Goal: Transaction & Acquisition: Purchase product/service

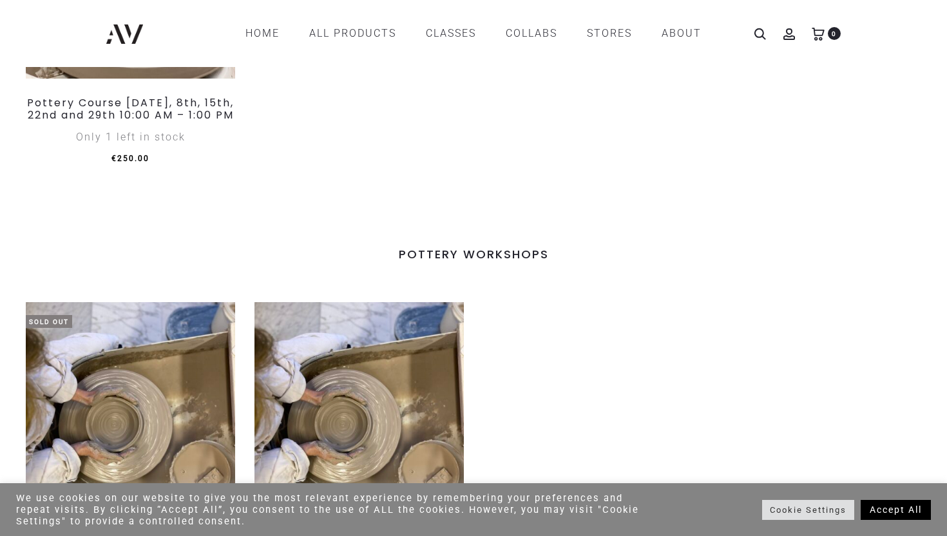
scroll to position [1192, 0]
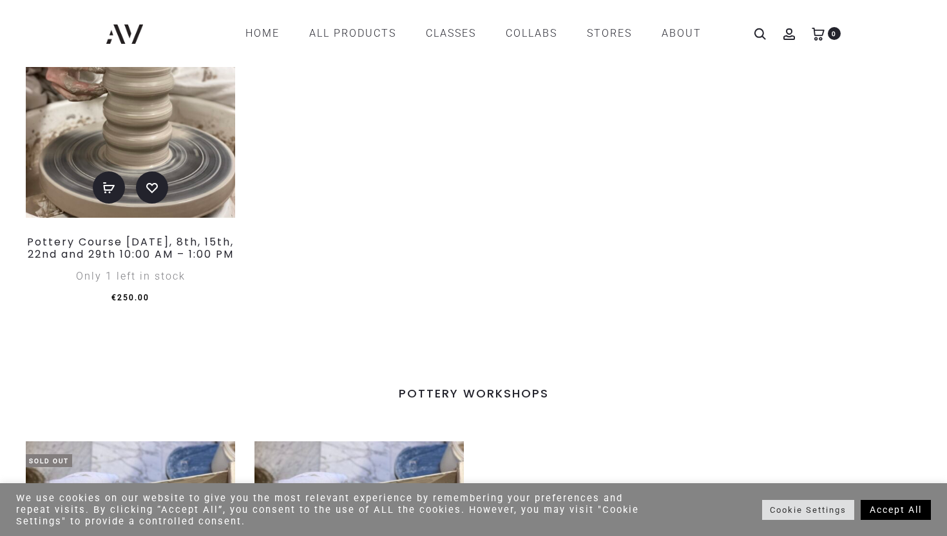
click at [147, 135] on img at bounding box center [130, 92] width 209 height 249
click at [106, 195] on icon "Add to basket: “Pottery Course Saturday, November 1st, 8th, 15th, 22nd and 29th…" at bounding box center [108, 188] width 13 height 13
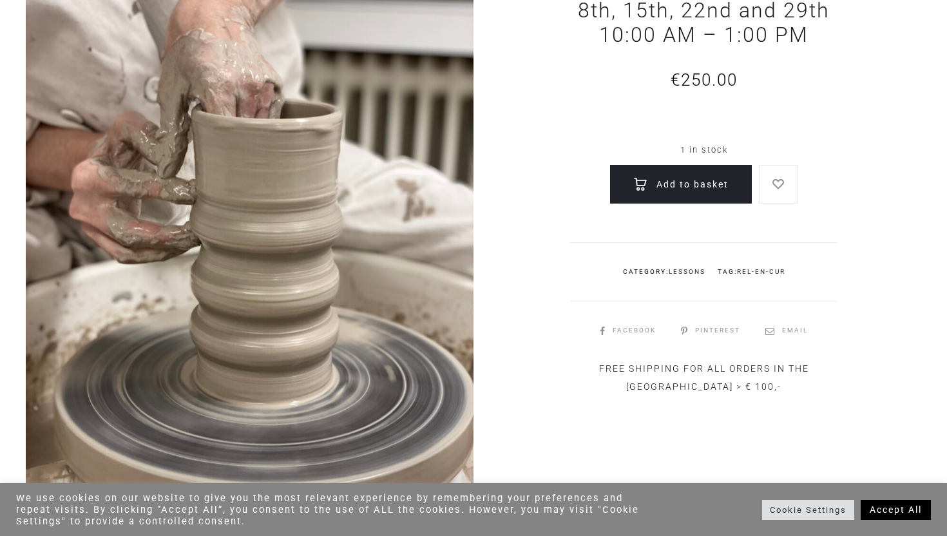
scroll to position [171, 0]
